Goal: Check status: Check status

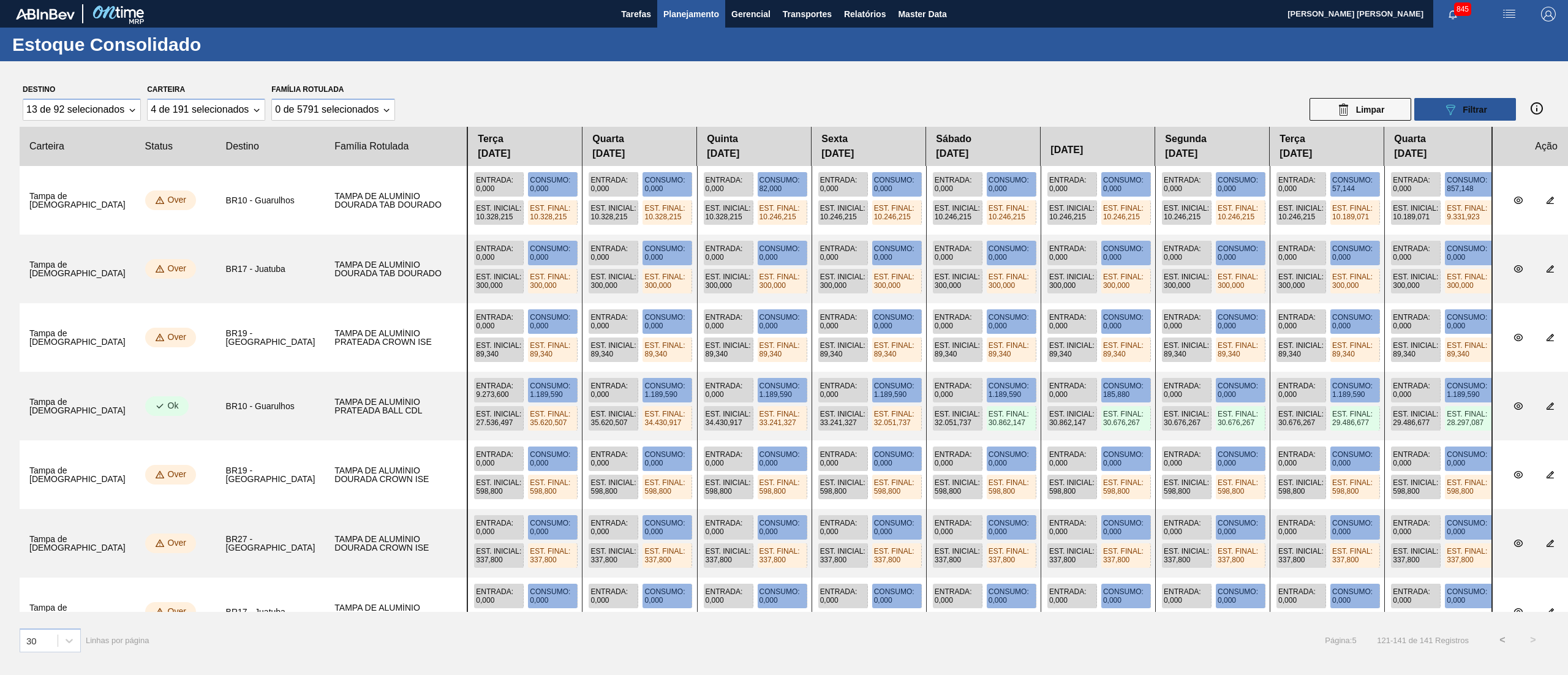
scroll to position [994, 0]
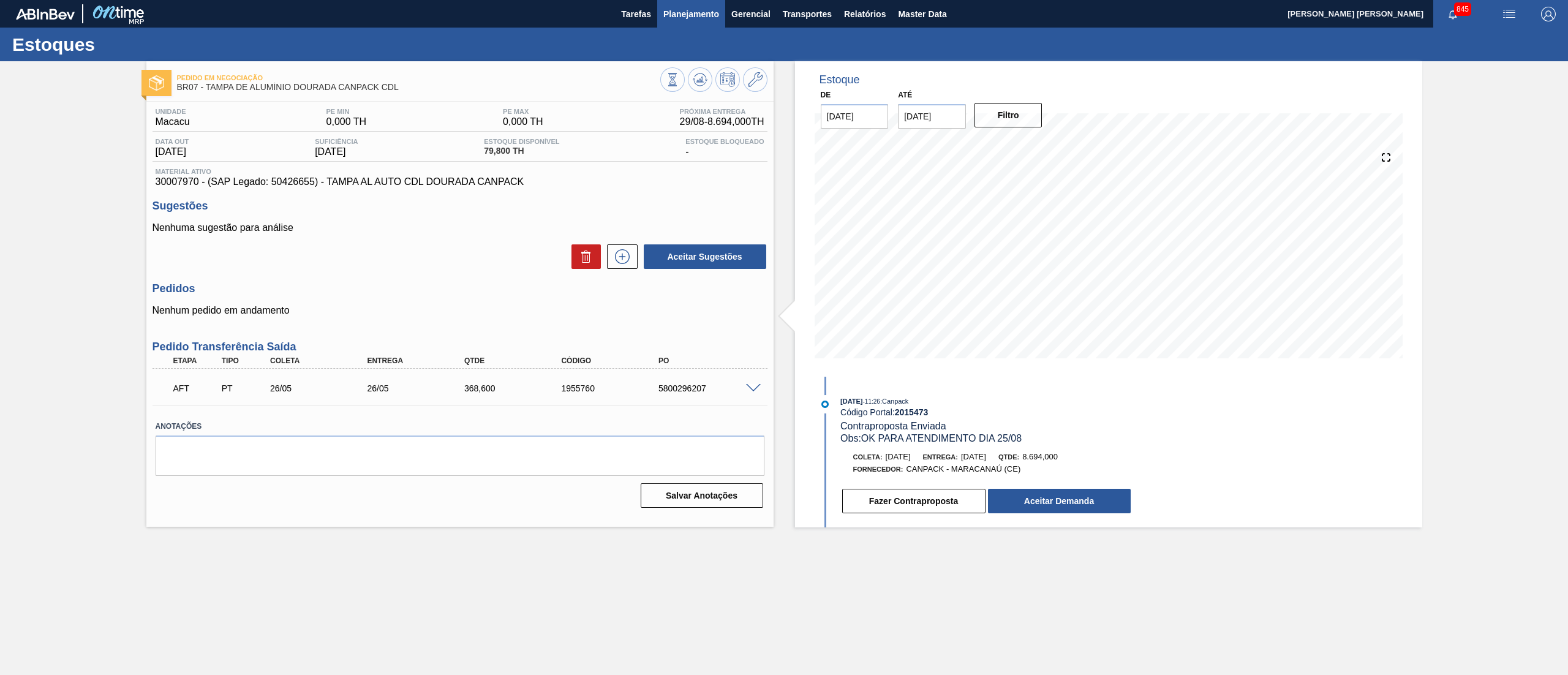
click at [709, 12] on span "Planejamento" at bounding box center [691, 14] width 55 height 14
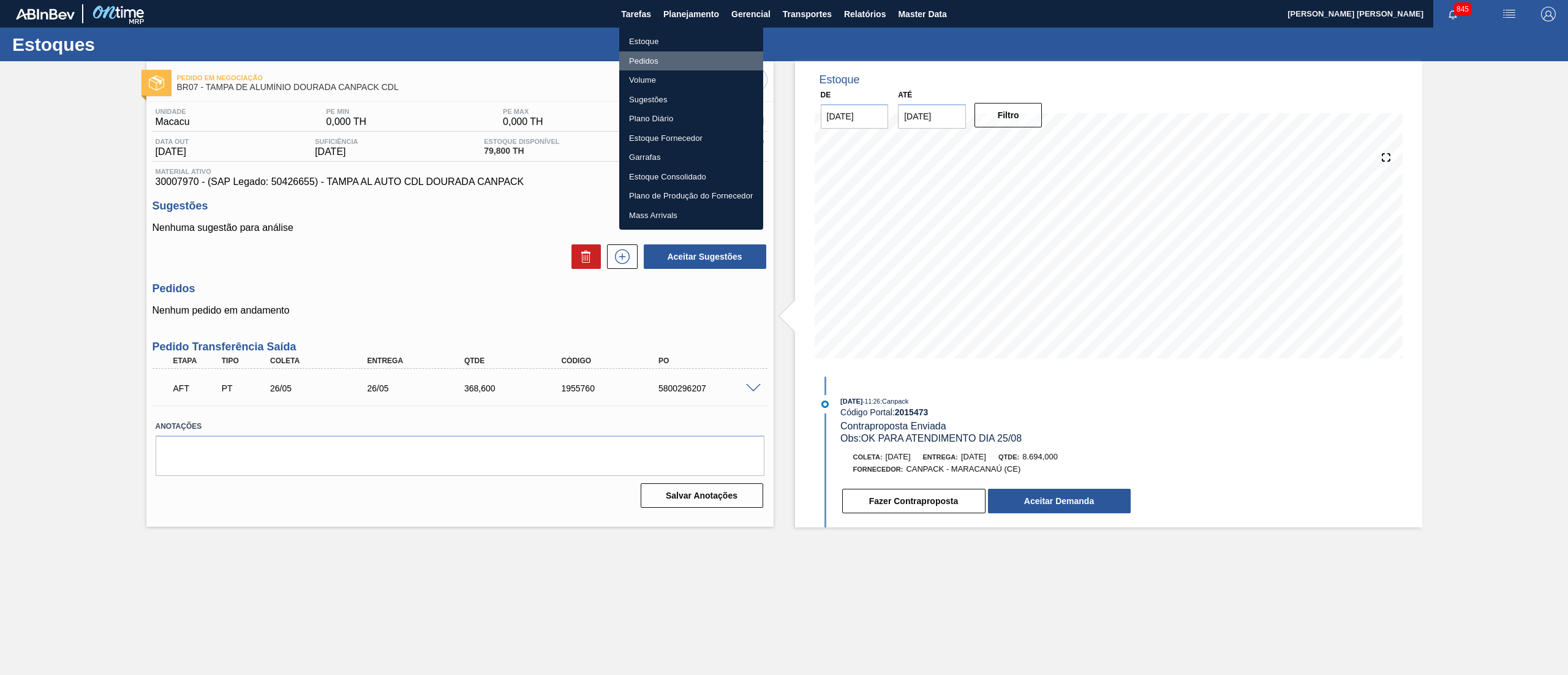
click at [671, 52] on li "Pedidos" at bounding box center [691, 62] width 144 height 20
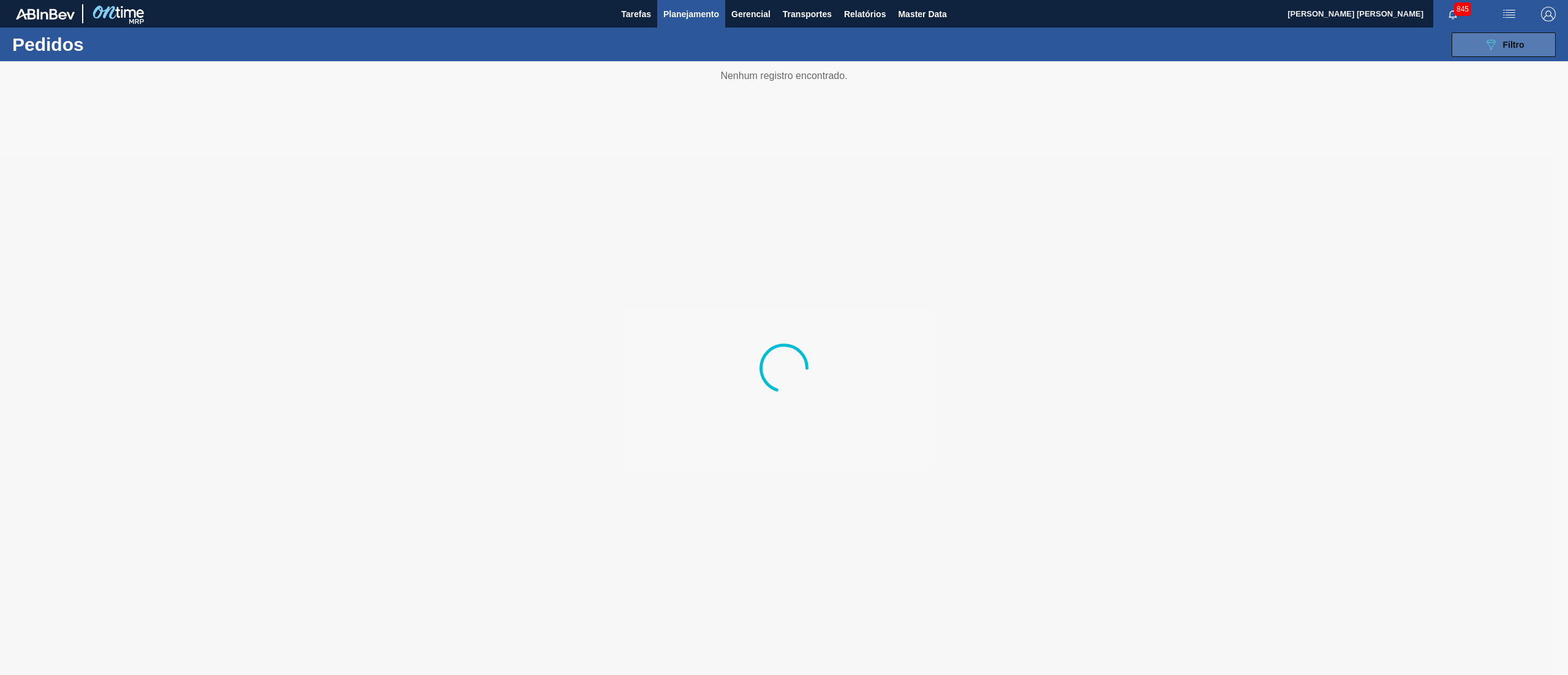
click at [1500, 41] on div "089F7B8B-B2A5-4AFE-B5C0-19BA573D28AC Filtro" at bounding box center [1504, 45] width 41 height 14
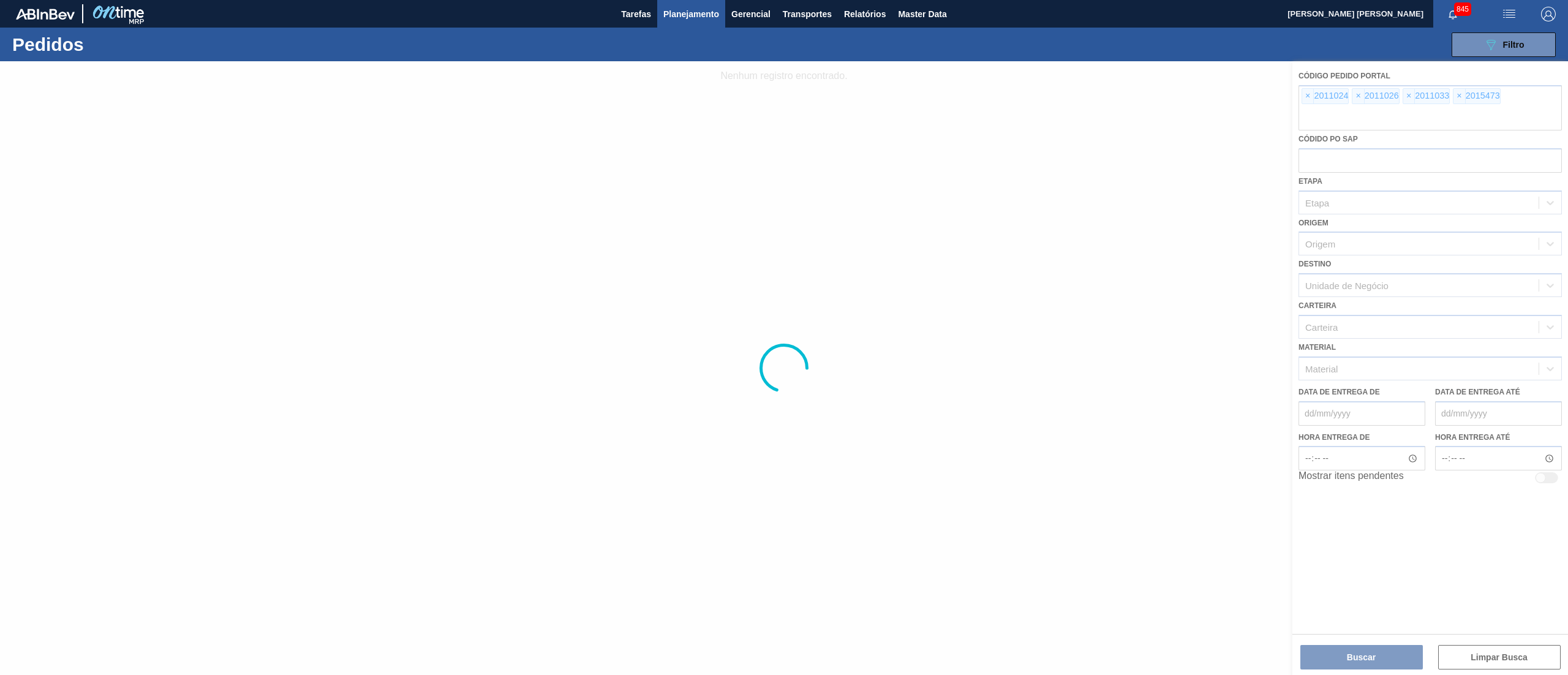
click at [1309, 97] on div at bounding box center [784, 369] width 1568 height 614
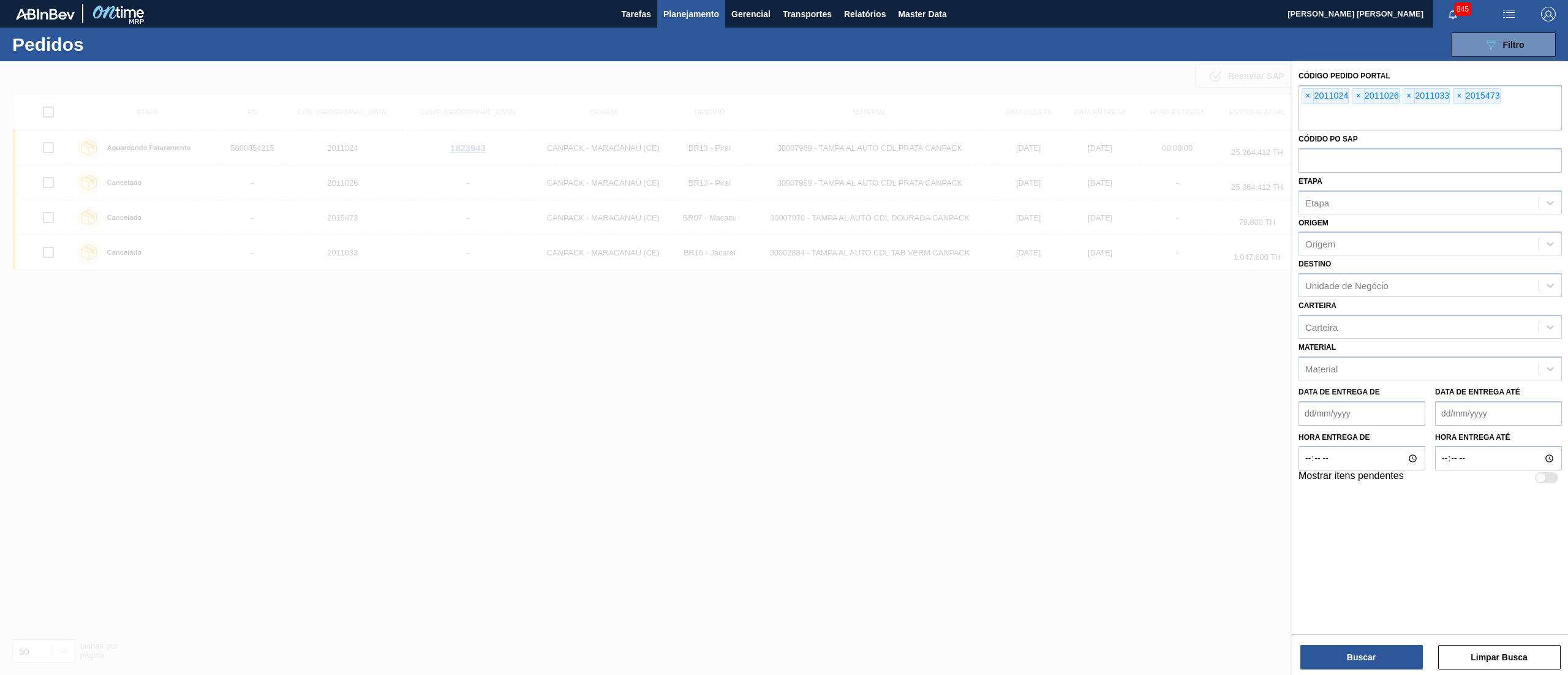
click at [1309, 97] on span "×" at bounding box center [1307, 96] width 12 height 14
click at [1310, 97] on span "×" at bounding box center [1307, 96] width 12 height 14
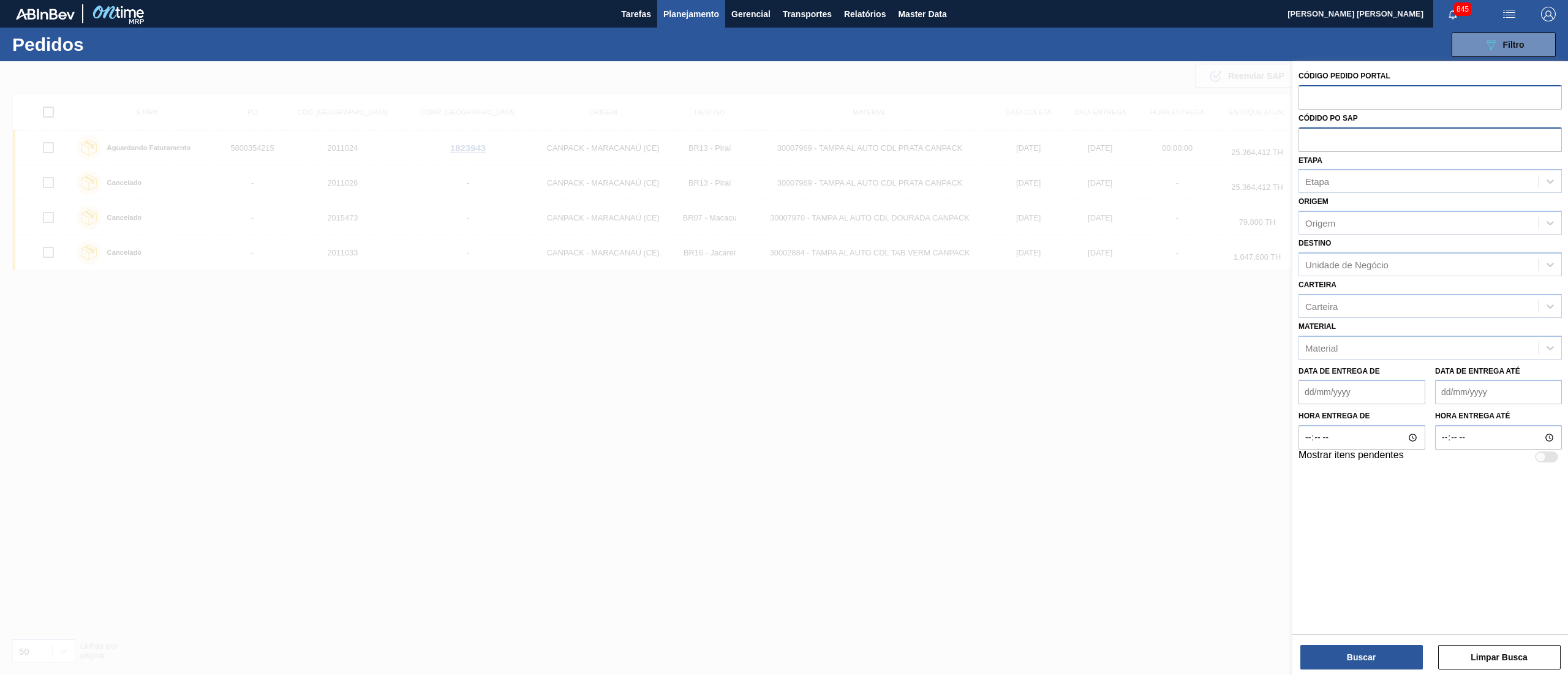
click at [1336, 135] on input "text" at bounding box center [1430, 139] width 263 height 23
paste input "5800335524"
type input "5800335524"
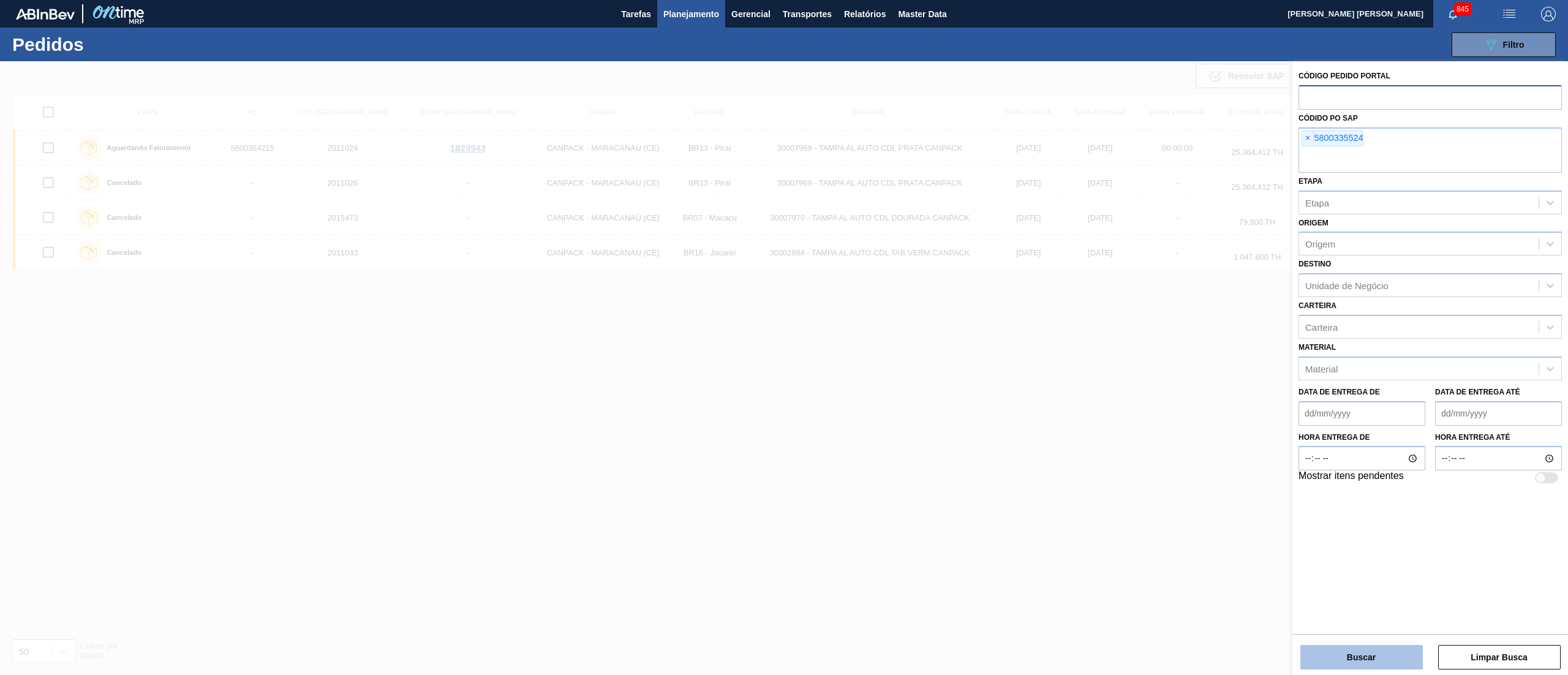
click at [1374, 654] on button "Buscar" at bounding box center [1361, 657] width 122 height 24
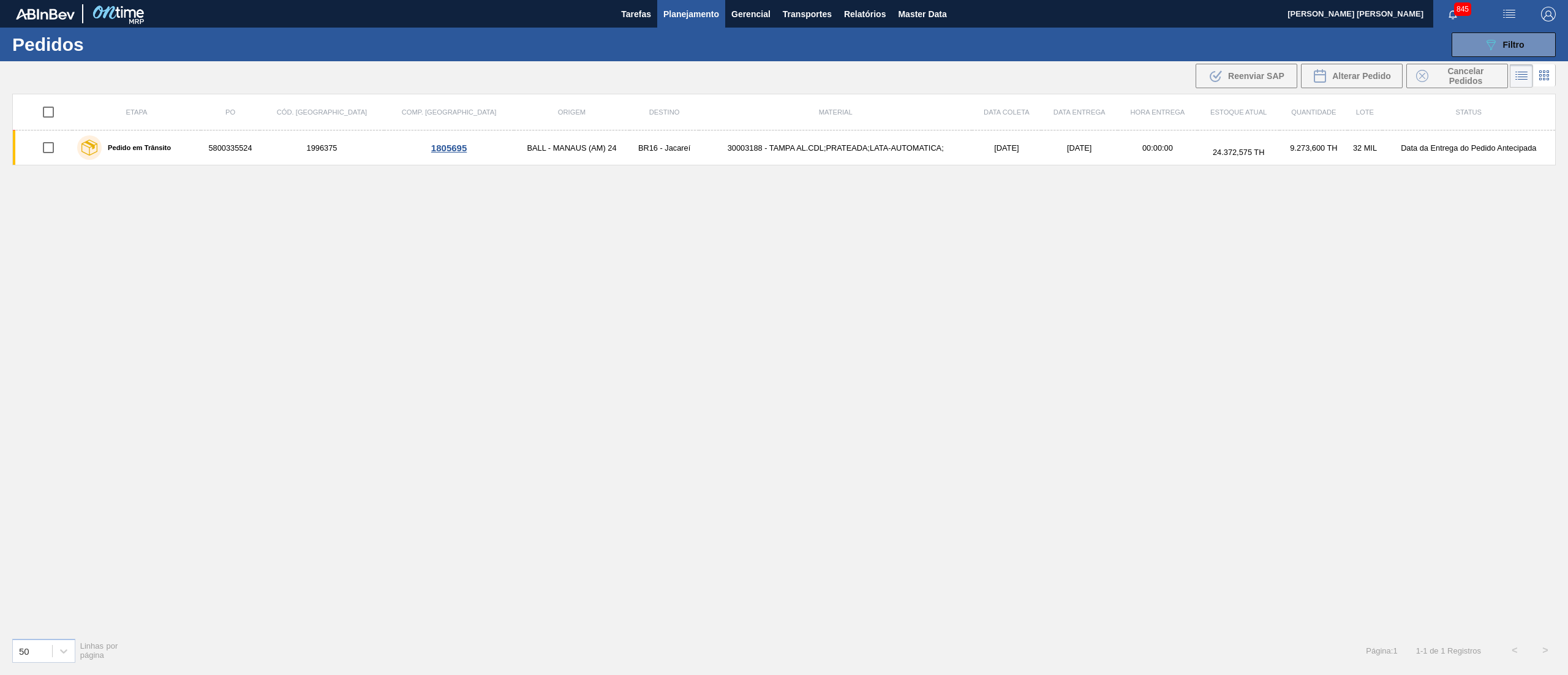
click at [1544, 81] on icon at bounding box center [1544, 75] width 14 height 14
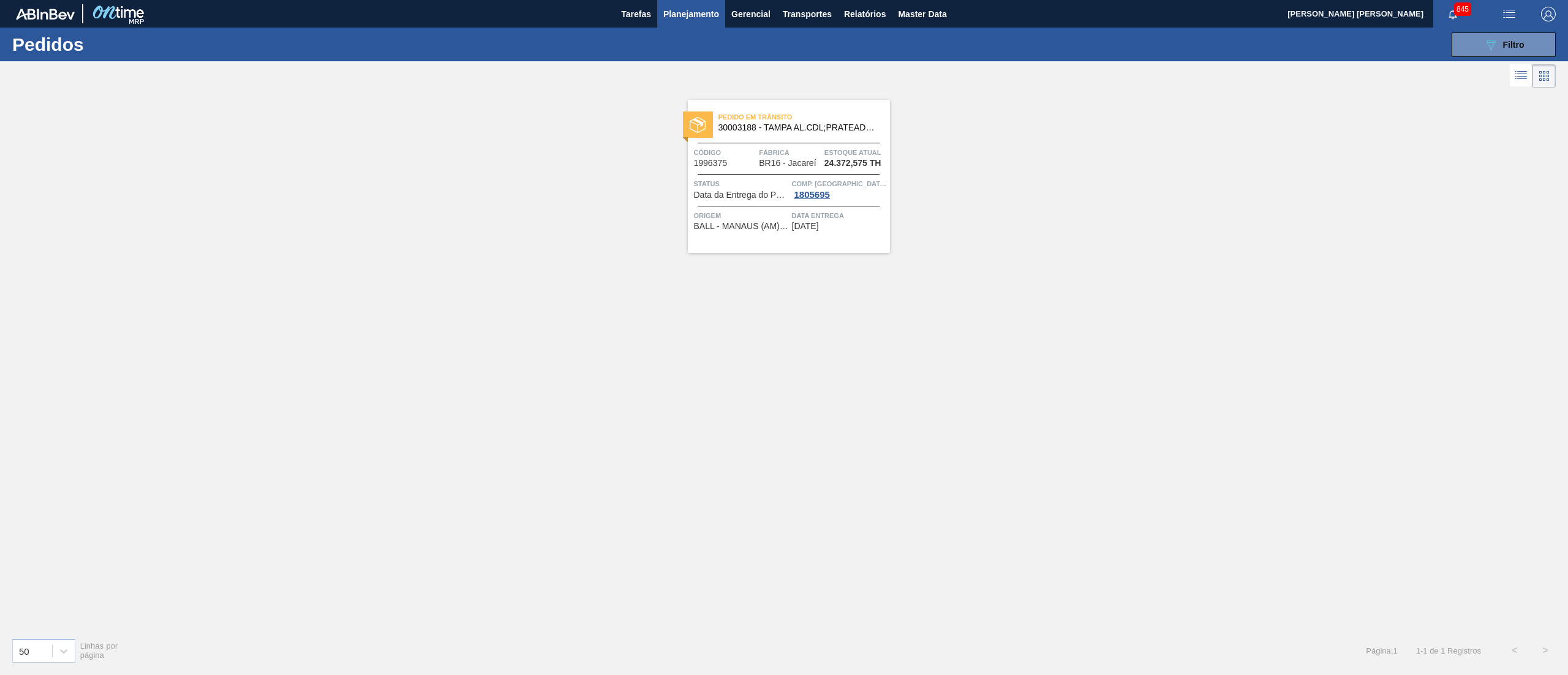
click at [836, 212] on span "Data entrega" at bounding box center [839, 216] width 95 height 12
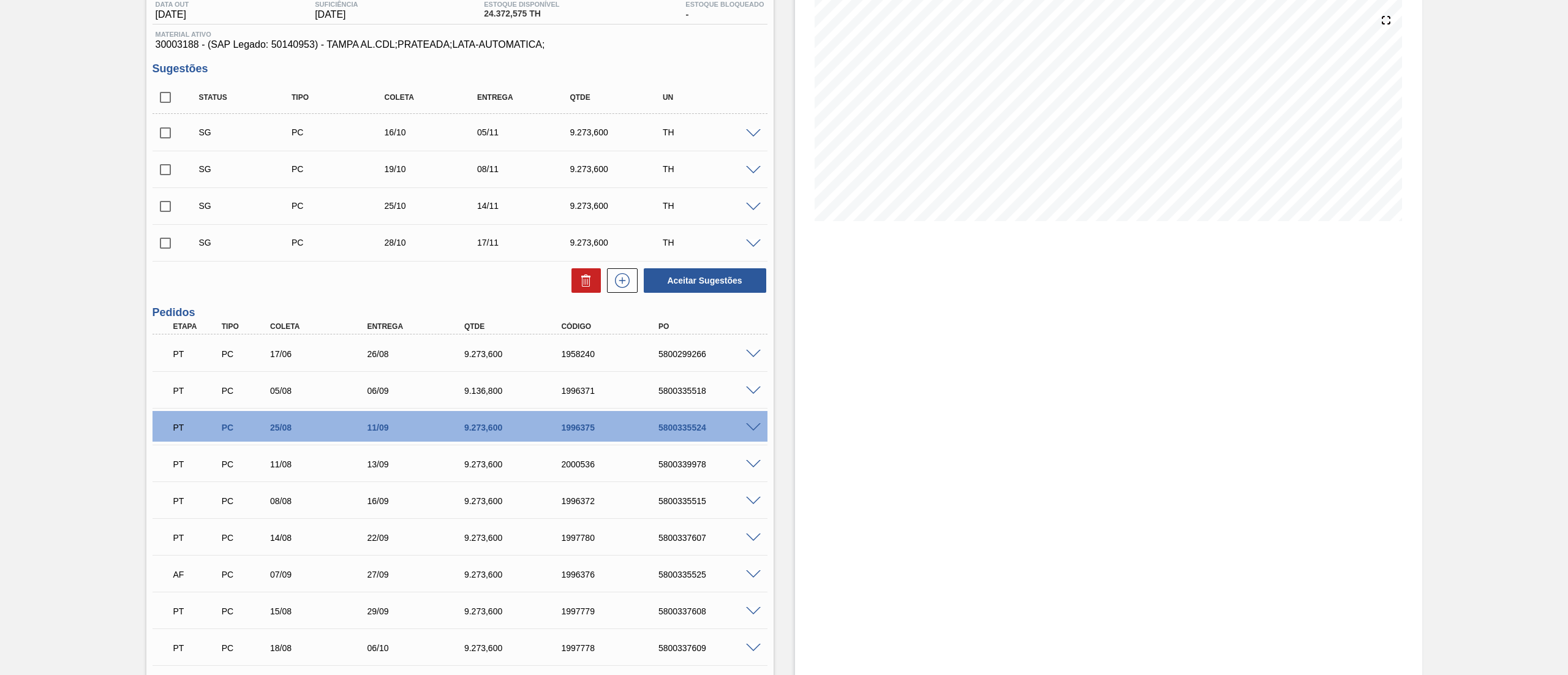
scroll to position [245, 0]
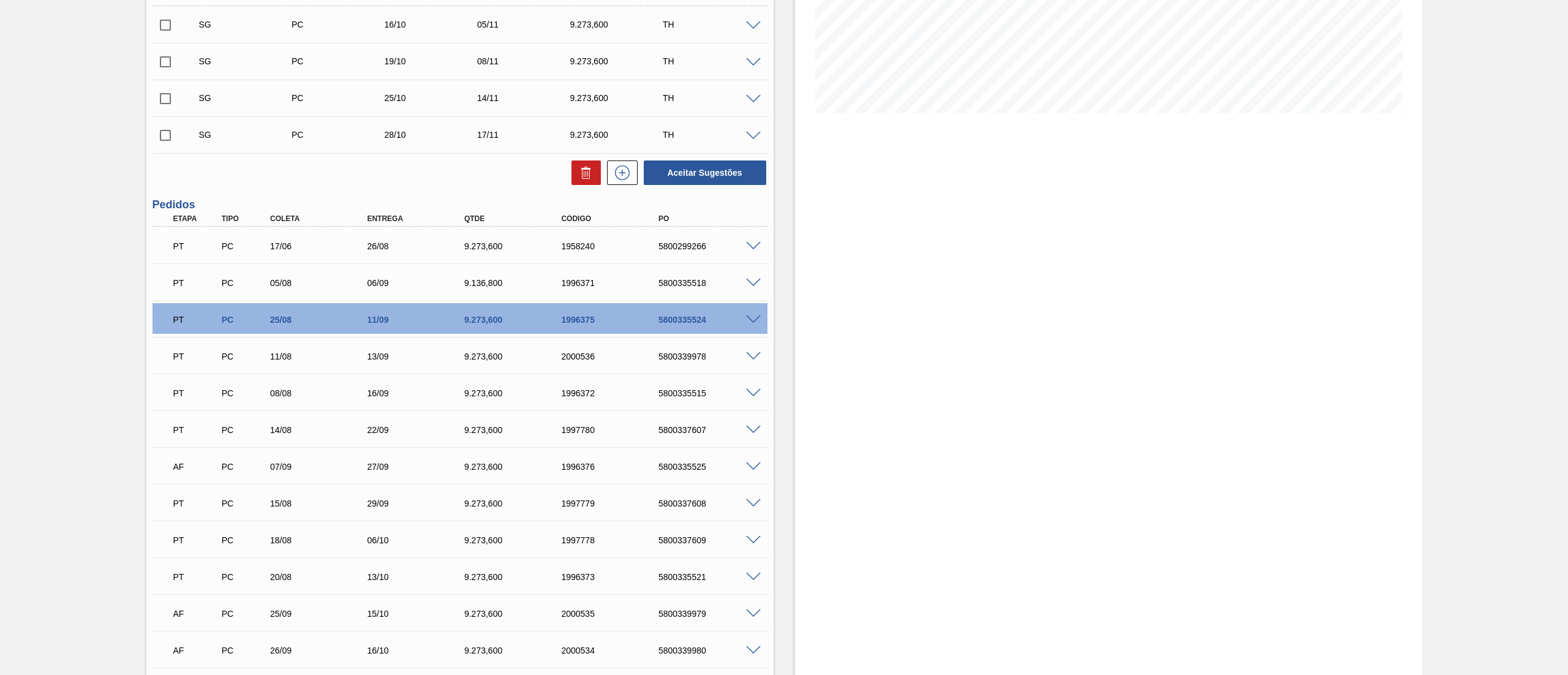
click at [751, 319] on span at bounding box center [753, 320] width 14 height 9
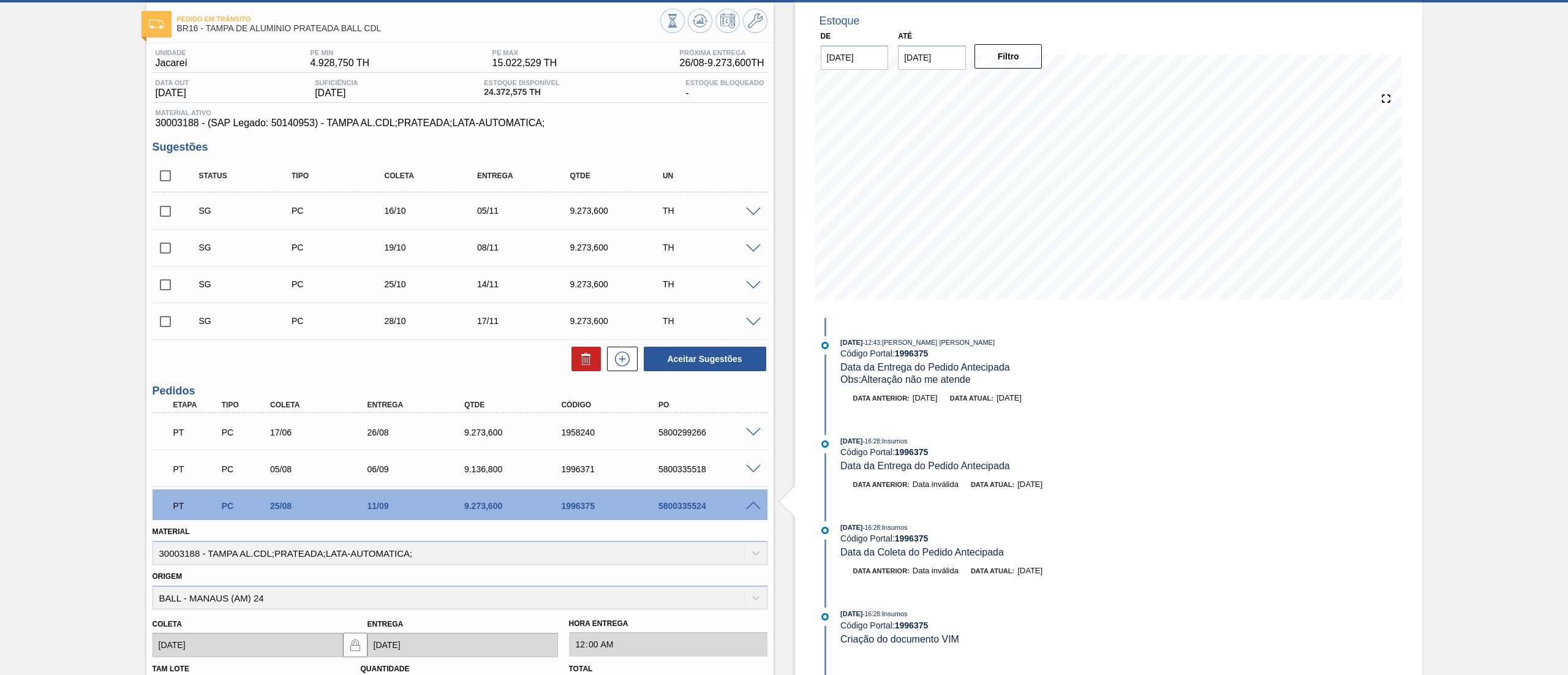
scroll to position [0, 0]
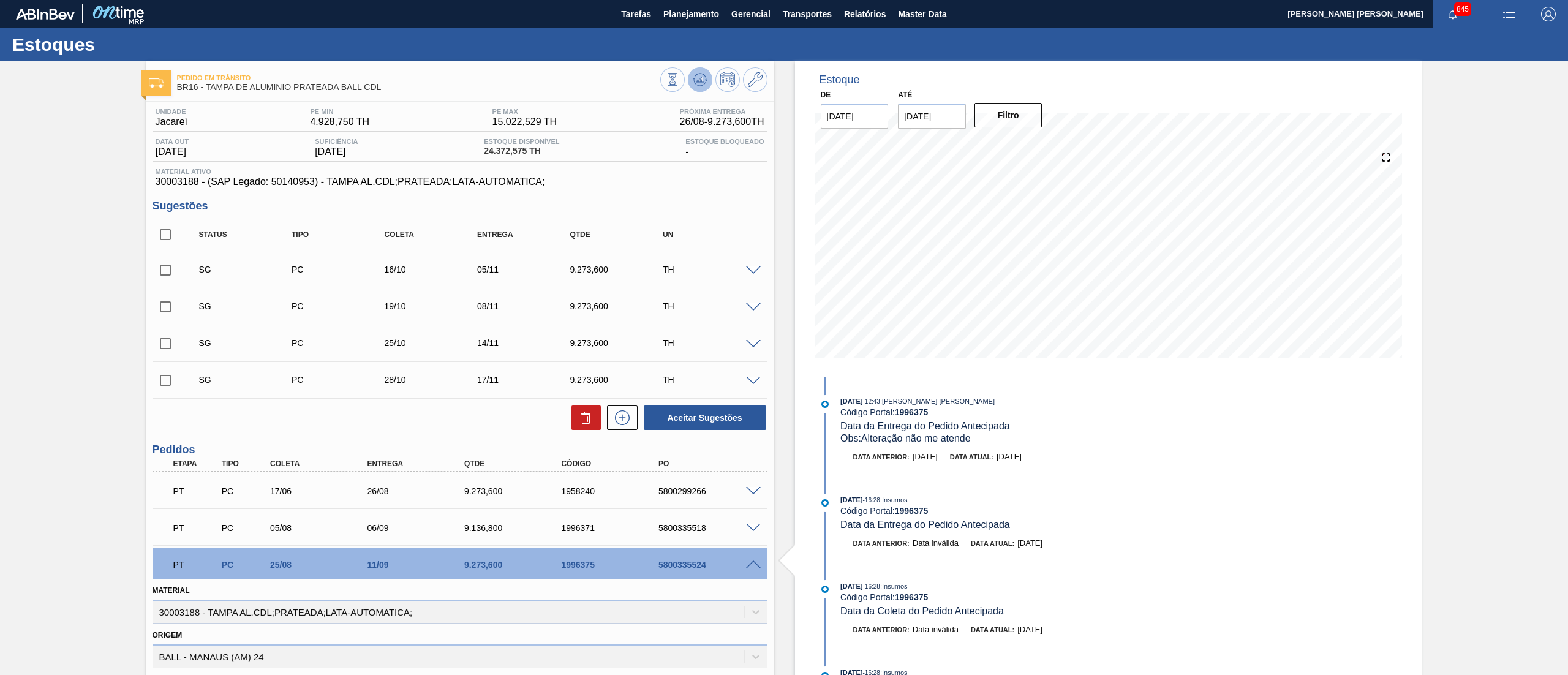
click at [703, 80] on icon at bounding box center [700, 79] width 14 height 14
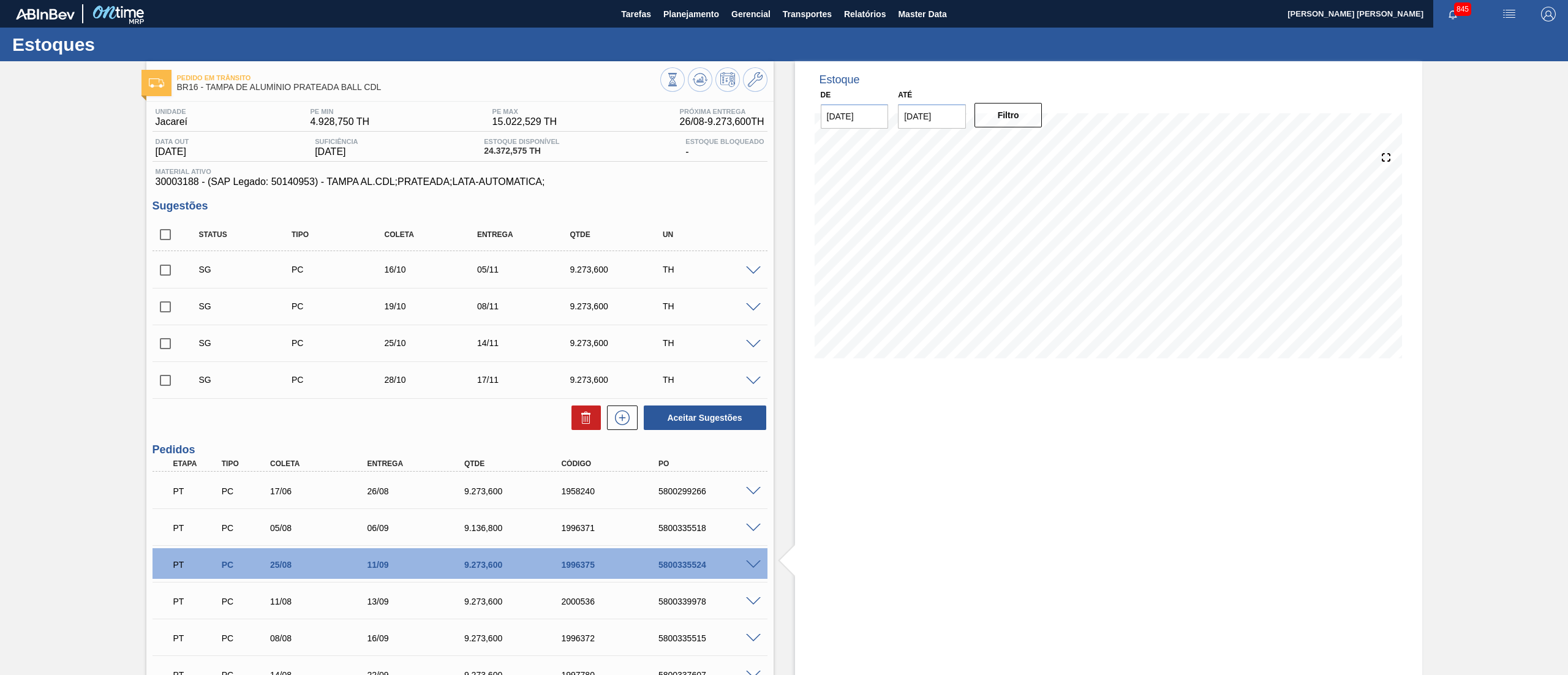
click at [748, 492] on span at bounding box center [753, 491] width 14 height 9
